Goal: Navigation & Orientation: Understand site structure

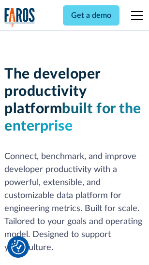
scroll to position [145, 0]
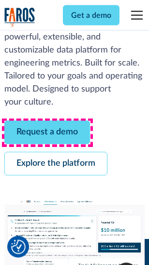
click at [47, 133] on link "Request a demo" at bounding box center [46, 133] width 85 height 24
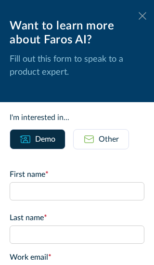
click at [139, 16] on icon at bounding box center [143, 15] width 8 height 7
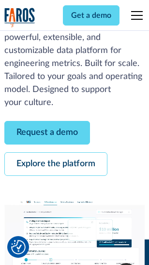
scroll to position [177, 0]
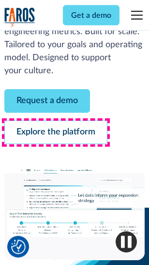
click at [55, 133] on link "Explore the platform" at bounding box center [55, 133] width 103 height 24
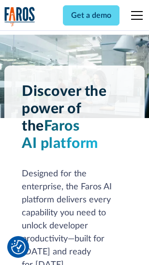
scroll to position [7352, 0]
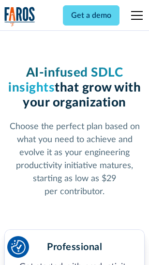
scroll to position [1518, 0]
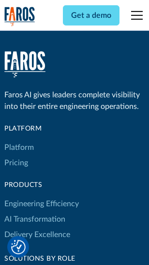
click at [19, 148] on link "Platform" at bounding box center [18, 147] width 29 height 15
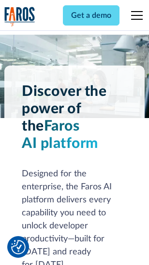
scroll to position [7661, 0]
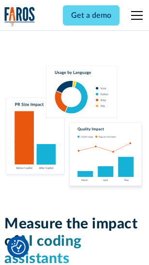
scroll to position [6026, 0]
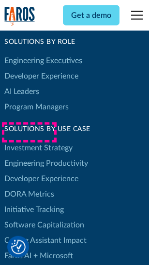
click at [29, 187] on link "DORA Metrics" at bounding box center [29, 194] width 50 height 15
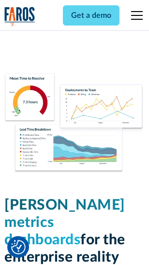
scroll to position [4274, 0]
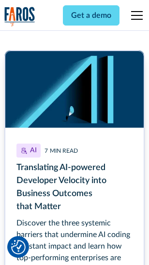
scroll to position [4324, 0]
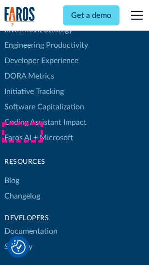
click at [22, 189] on link "Changelog" at bounding box center [22, 196] width 36 height 15
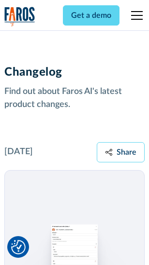
scroll to position [11832, 0]
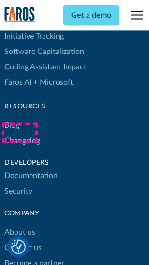
click at [19, 225] on link "About us" at bounding box center [19, 232] width 31 height 15
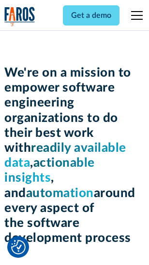
scroll to position [3340, 0]
